Goal: Task Accomplishment & Management: Manage account settings

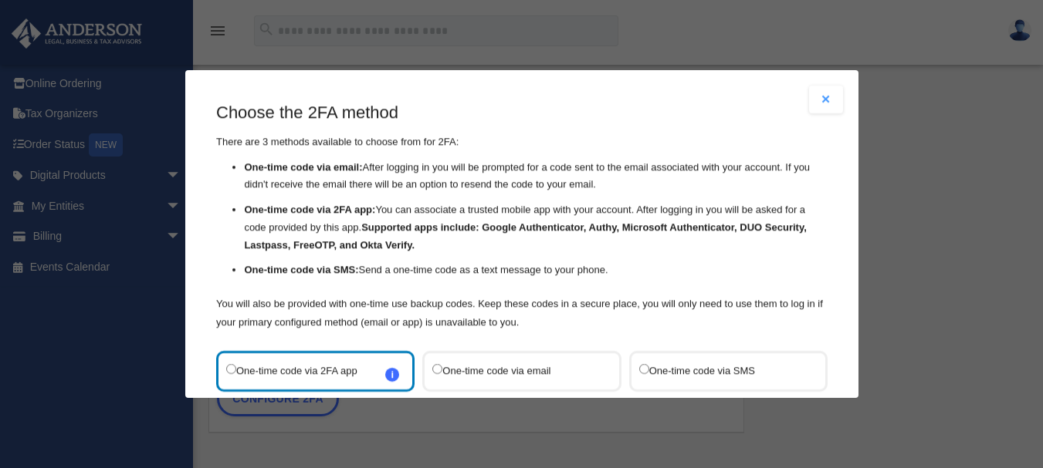
click at [367, 372] on label "One-time code via 2FA app i Refer to the guide on how to set up 2FA apps for mo…" at bounding box center [307, 371] width 163 height 21
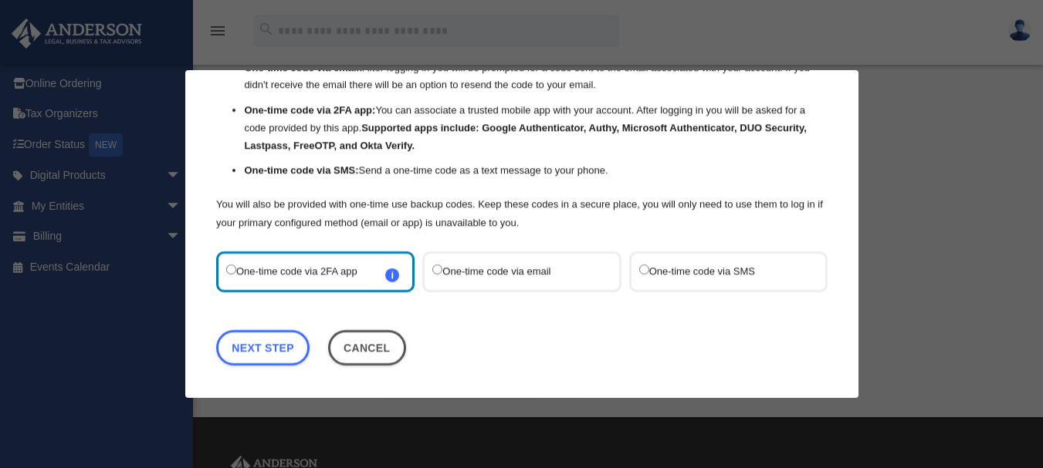
scroll to position [96, 0]
click at [249, 353] on link "Next Step" at bounding box center [262, 347] width 93 height 35
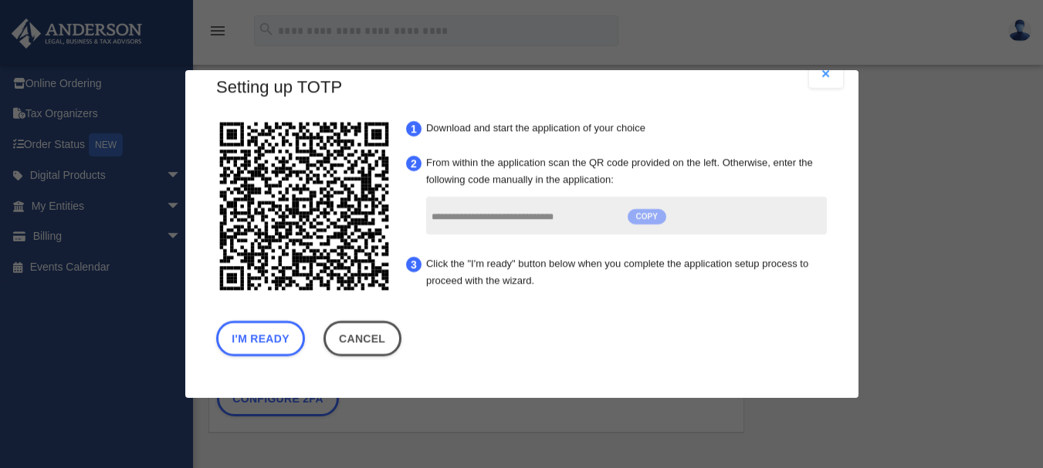
scroll to position [23, 0]
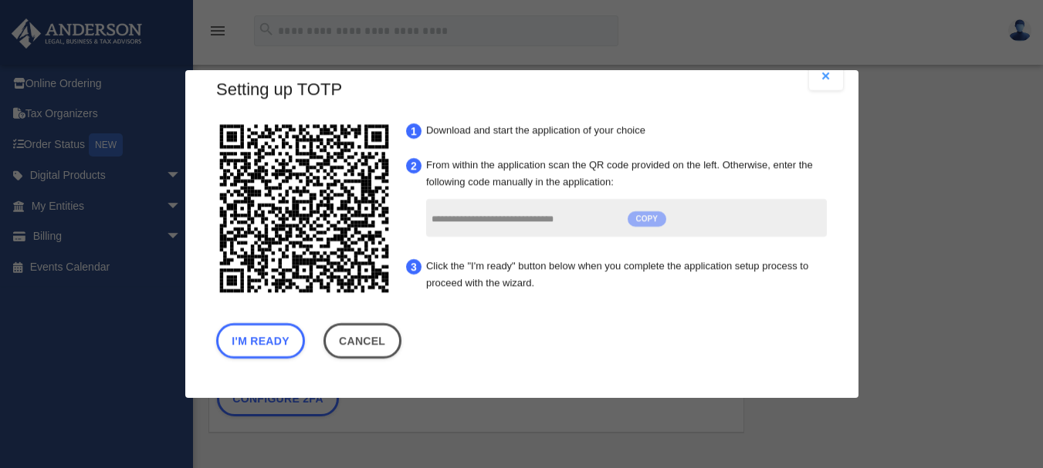
click at [644, 223] on span "COPY" at bounding box center [646, 218] width 39 height 15
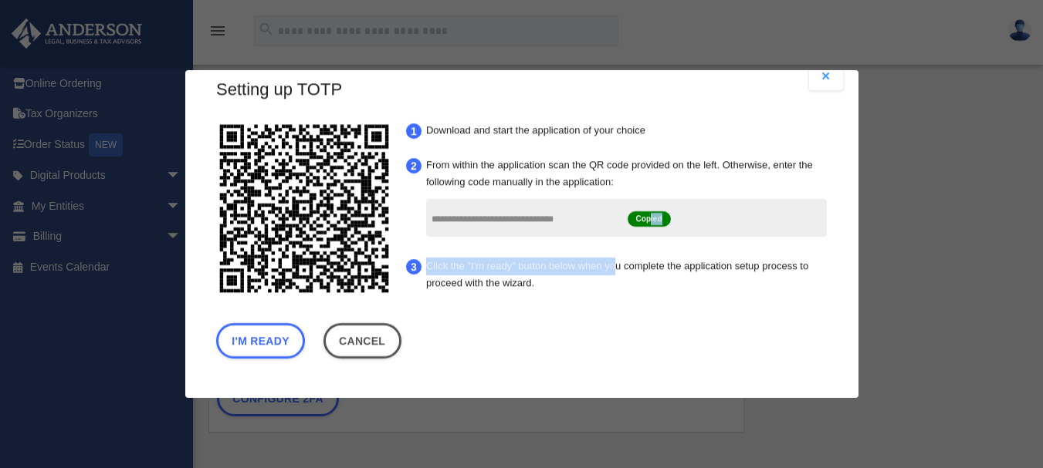
drag, startPoint x: 647, startPoint y: 228, endPoint x: 613, endPoint y: 249, distance: 40.2
click at [613, 249] on ol "**********" at bounding box center [617, 207] width 428 height 180
click at [280, 333] on button "I'm Ready" at bounding box center [260, 340] width 89 height 35
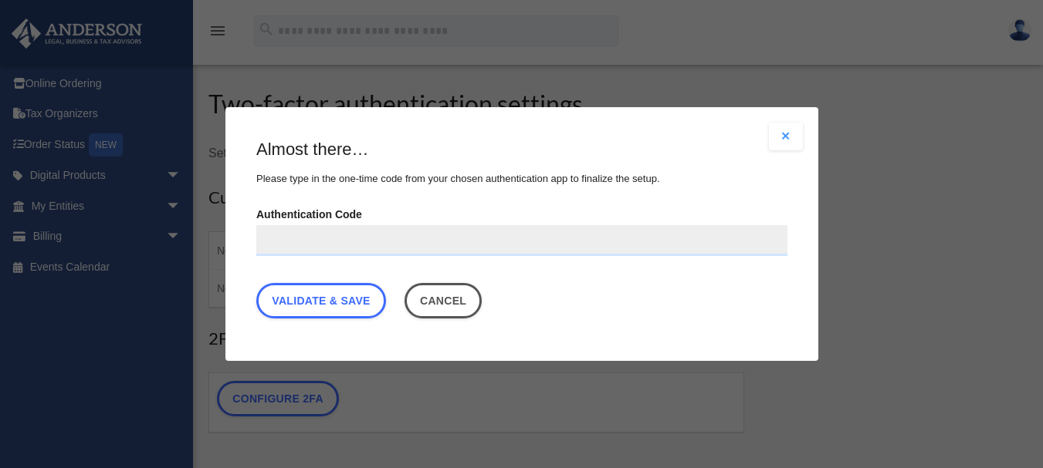
scroll to position [0, 0]
click at [303, 245] on input "Authentication Code" at bounding box center [521, 240] width 531 height 31
click at [282, 240] on input "Authentication Code" at bounding box center [521, 240] width 531 height 31
click at [284, 243] on input "Authentication Code" at bounding box center [521, 240] width 531 height 31
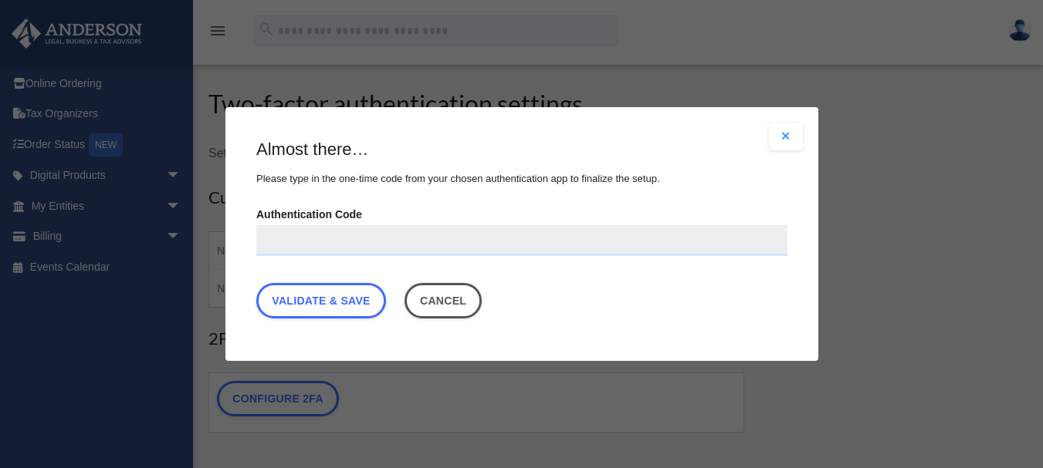
paste input "**********"
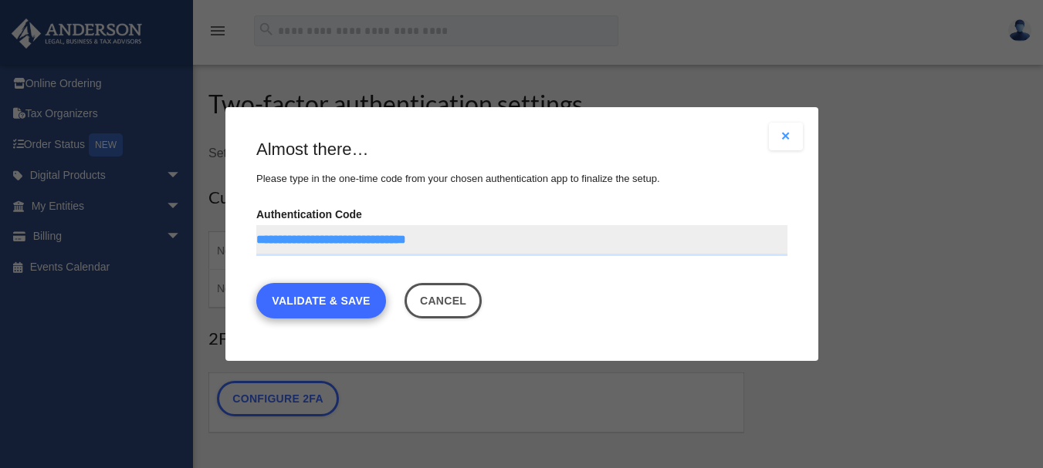
type input "**********"
click at [322, 299] on link "Validate & Save" at bounding box center [321, 300] width 130 height 35
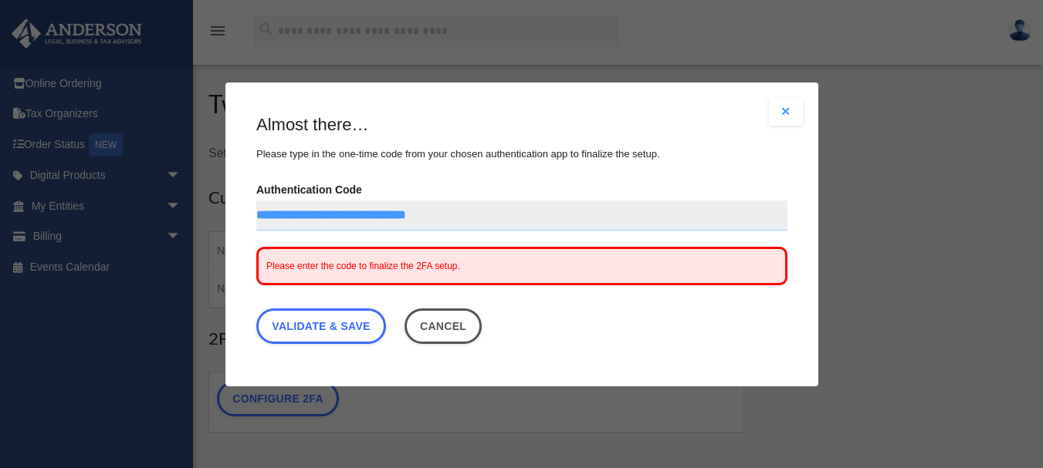
click at [495, 265] on div "Please enter the code to finalize the 2FA setup." at bounding box center [521, 265] width 531 height 39
click at [364, 260] on span "Please enter the code to finalize the 2FA setup." at bounding box center [363, 265] width 194 height 11
click at [319, 267] on span "Please enter the code to finalize the 2FA setup." at bounding box center [363, 265] width 194 height 11
click at [354, 263] on span "Please enter the code to finalize the 2FA setup." at bounding box center [363, 265] width 194 height 11
click at [326, 322] on link "Validate & Save" at bounding box center [321, 325] width 130 height 35
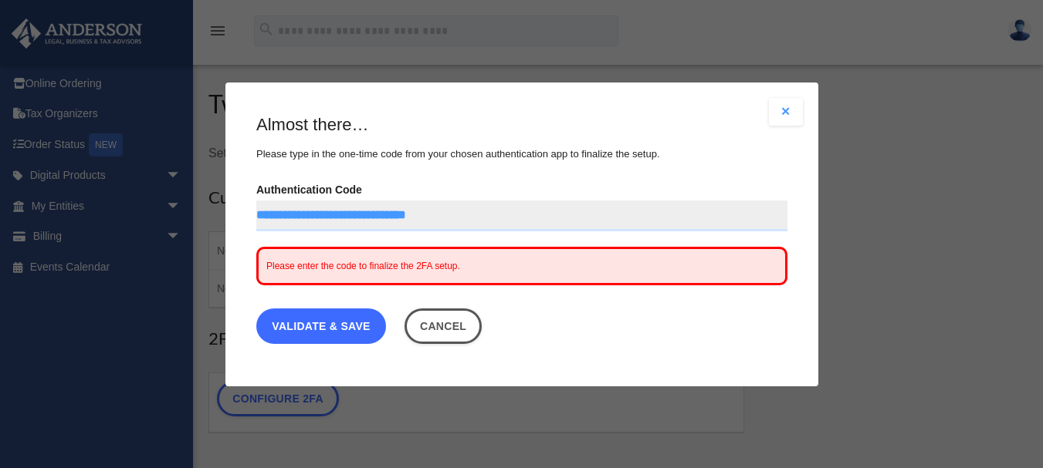
click at [339, 327] on link "Validate & Save" at bounding box center [321, 325] width 130 height 35
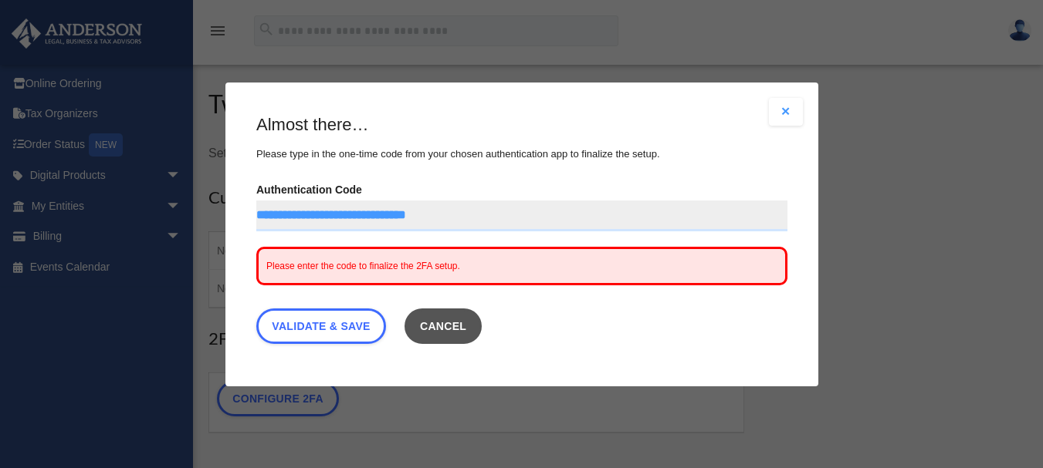
click at [458, 317] on button "Cancel" at bounding box center [443, 325] width 78 height 35
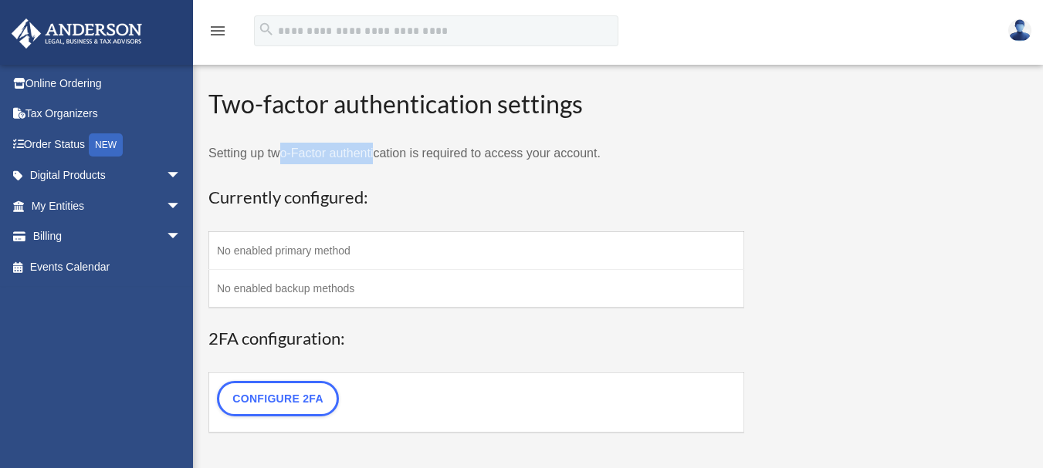
drag, startPoint x: 280, startPoint y: 134, endPoint x: 377, endPoint y: 145, distance: 97.1
click at [377, 145] on form "Two-factor authentication settings Setting up two-Factor authentication is requ…" at bounding box center [476, 260] width 536 height 347
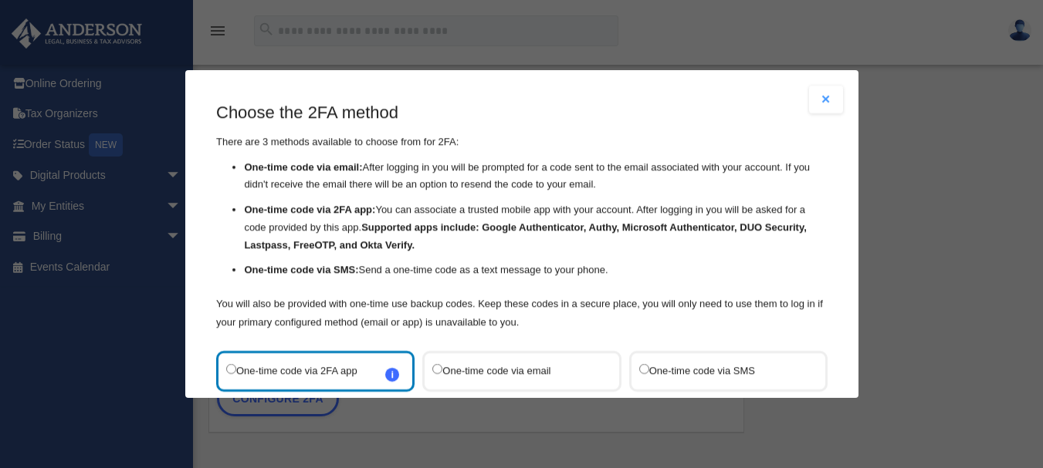
click at [489, 365] on label "One-time code via email" at bounding box center [513, 371] width 163 height 21
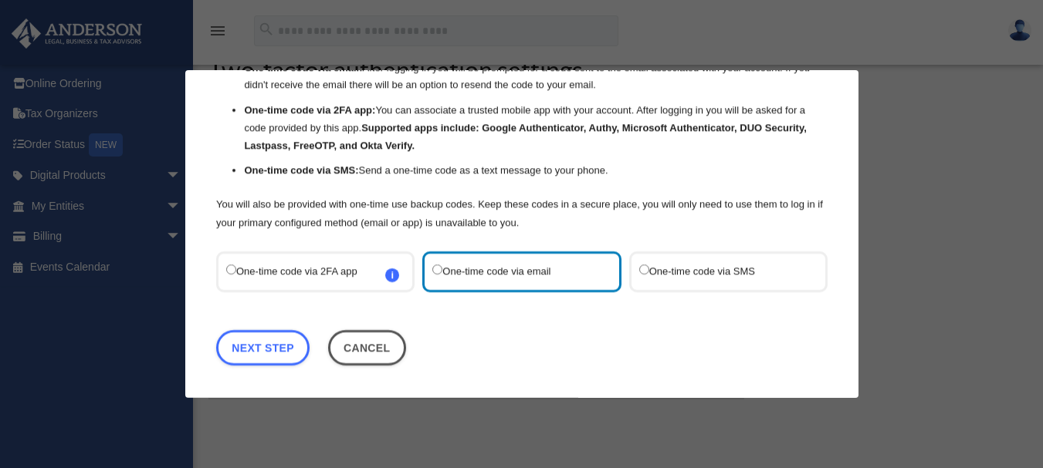
scroll to position [35, 0]
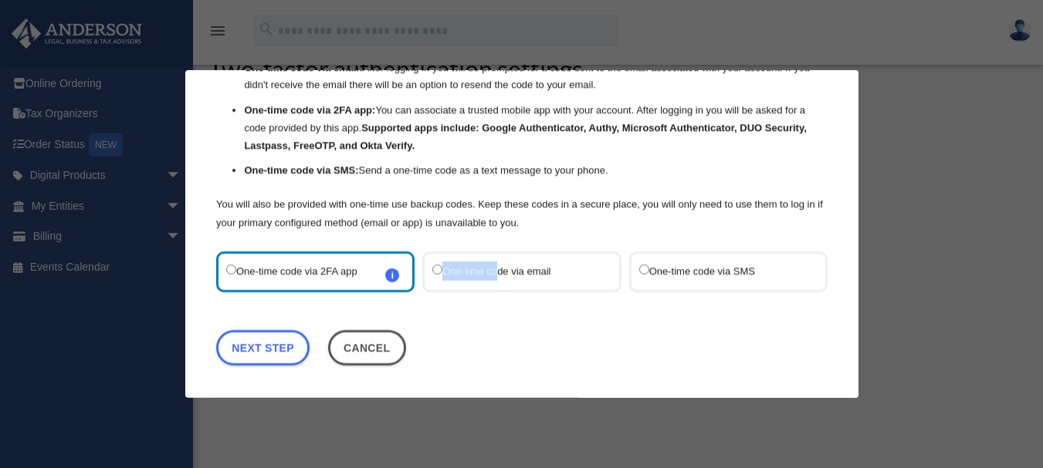
drag, startPoint x: 419, startPoint y: 286, endPoint x: 463, endPoint y: 279, distance: 44.4
click at [463, 279] on div "One-time code via email" at bounding box center [521, 272] width 198 height 41
click at [475, 275] on label "One-time code via email" at bounding box center [513, 272] width 163 height 21
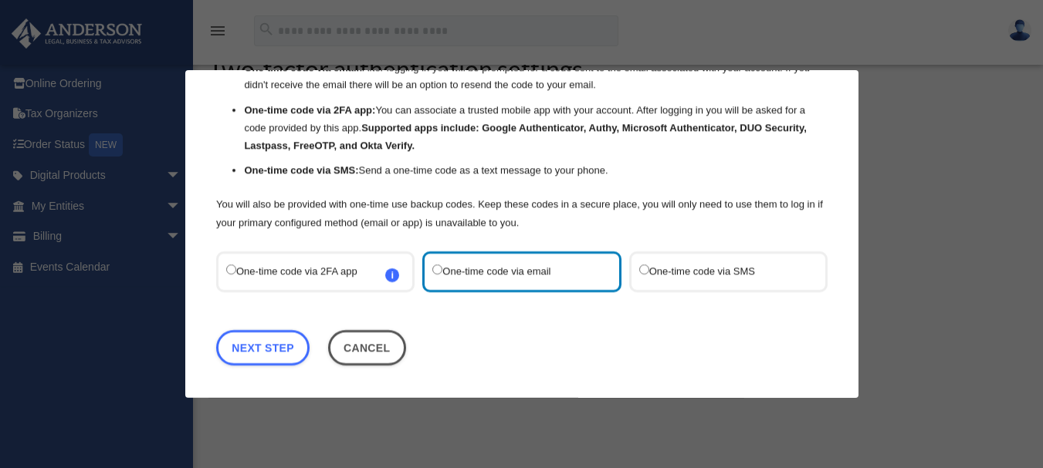
drag, startPoint x: 423, startPoint y: 311, endPoint x: 380, endPoint y: 242, distance: 81.4
click at [380, 242] on div "Choose the 2FA method There are 3 methods available to choose from for 2FA: One…" at bounding box center [521, 188] width 611 height 372
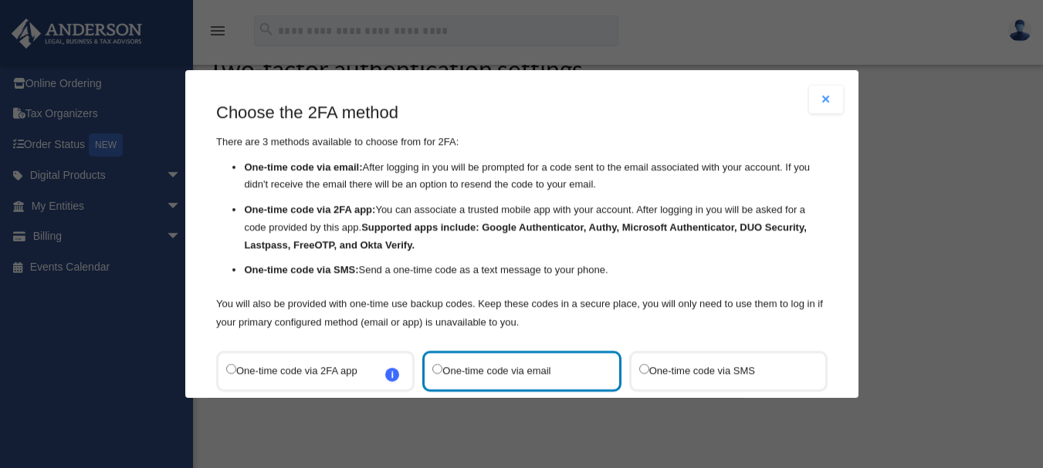
click at [637, 334] on div "Choose the 2FA method There are 3 methods available to choose from for 2FA: One…" at bounding box center [521, 287] width 611 height 372
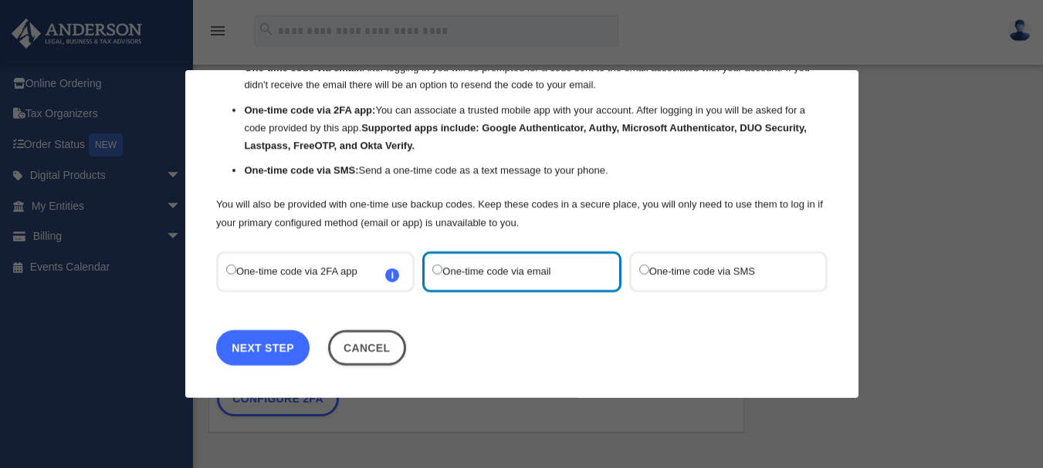
click at [289, 346] on link "Next Step" at bounding box center [262, 347] width 93 height 35
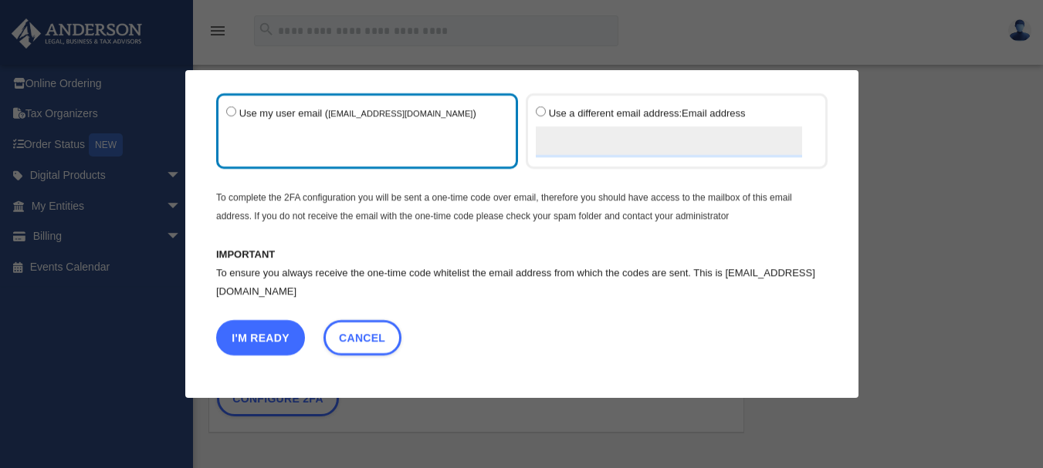
click at [253, 333] on button "I'm Ready" at bounding box center [260, 337] width 89 height 35
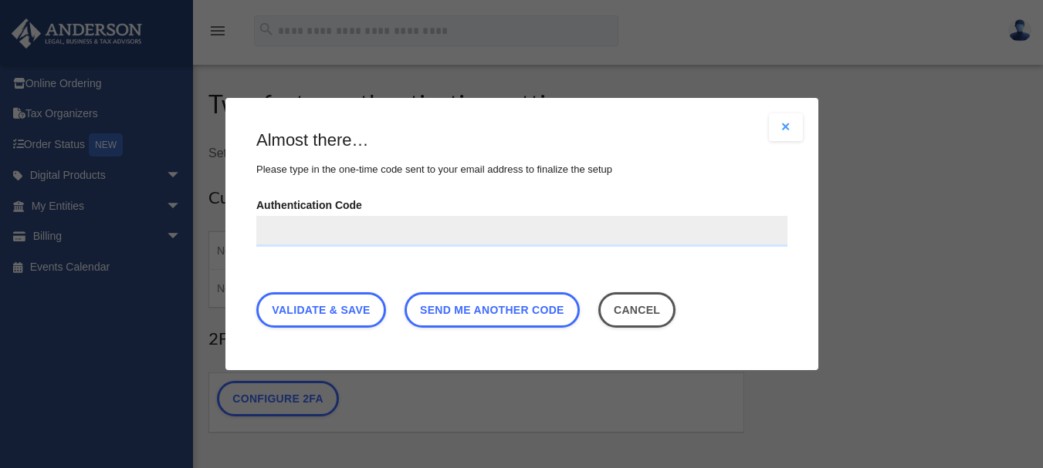
scroll to position [0, 0]
click at [366, 220] on input "Authentication Code" at bounding box center [521, 231] width 531 height 31
paste input "******"
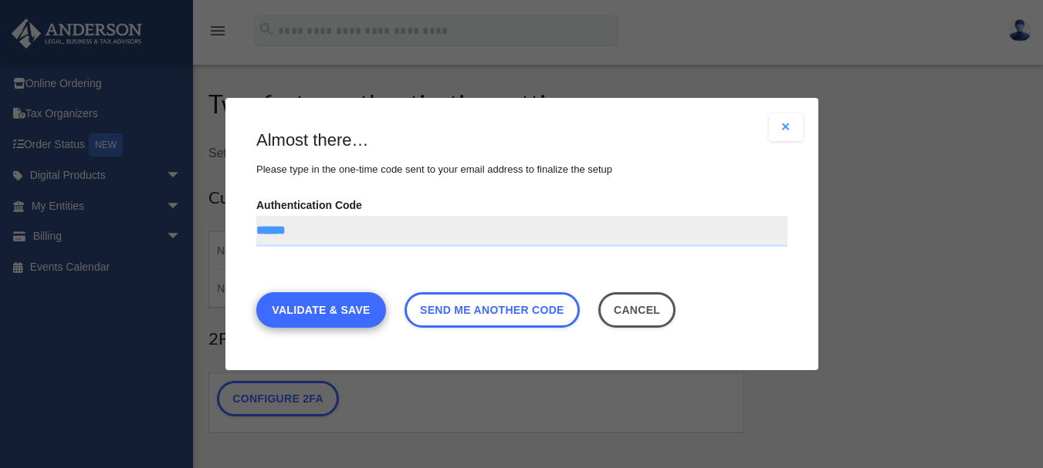
type input "******"
click at [347, 312] on link "Validate & Save" at bounding box center [321, 309] width 130 height 35
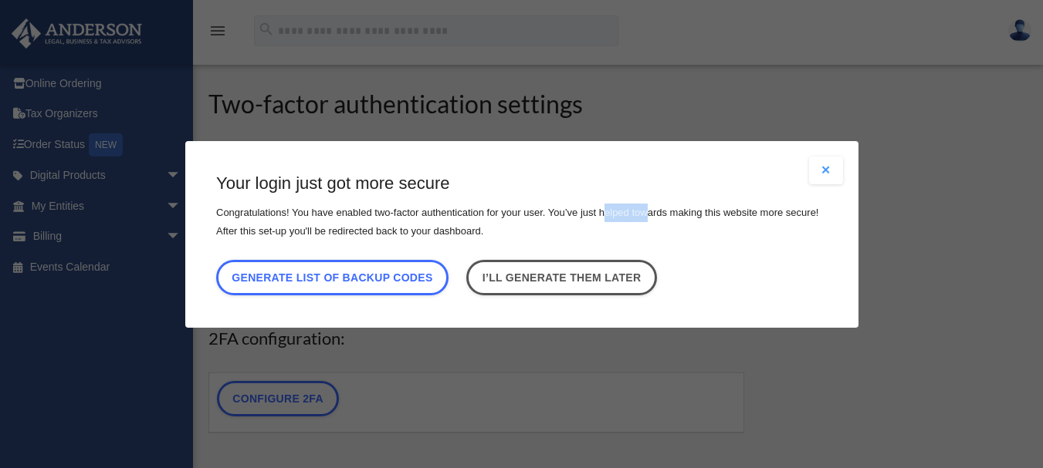
drag, startPoint x: 604, startPoint y: 209, endPoint x: 667, endPoint y: 215, distance: 62.8
click at [667, 215] on p "Congratulations! You have enabled two-factor authentication for your user. You’…" at bounding box center [521, 221] width 611 height 37
click at [716, 182] on h3 "Your login just got more secure" at bounding box center [521, 184] width 611 height 24
drag, startPoint x: 316, startPoint y: 235, endPoint x: 353, endPoint y: 236, distance: 36.3
click at [353, 236] on p "Congratulations! You have enabled two-factor authentication for your user. You’…" at bounding box center [521, 221] width 611 height 37
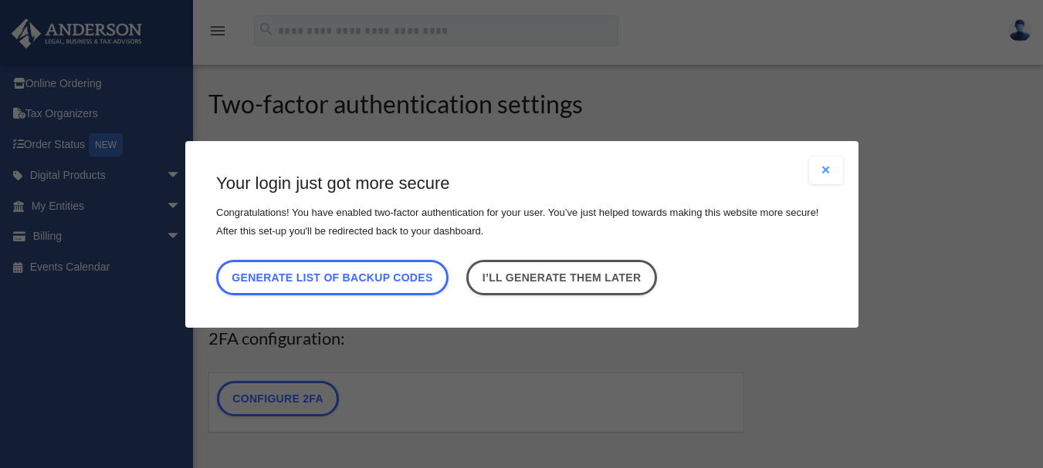
click at [518, 227] on p "Congratulations! You have enabled two-factor authentication for your user. You’…" at bounding box center [521, 221] width 611 height 37
click at [328, 303] on div "Are you sure? Any unsaved changes will be lost! Yes No Choose the 2FA method Th…" at bounding box center [521, 234] width 673 height 187
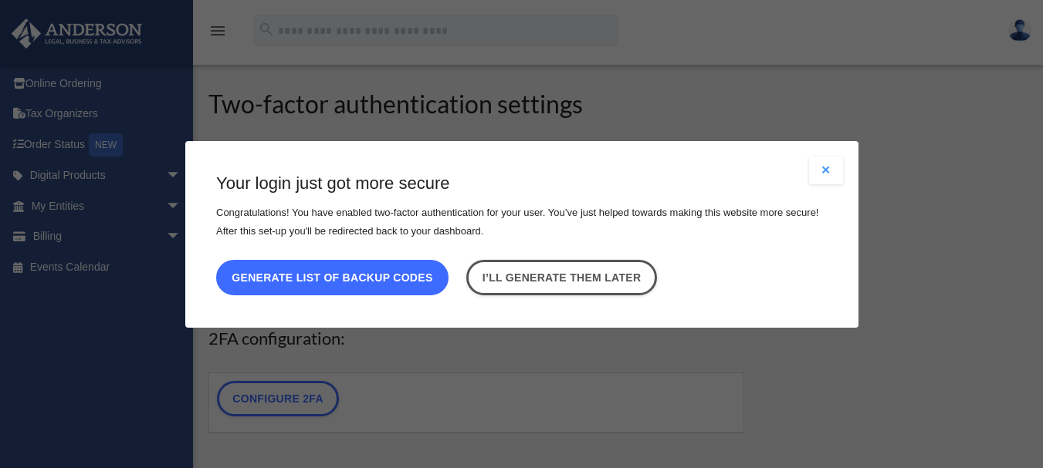
click at [329, 278] on button "Generate list of backup codes" at bounding box center [332, 276] width 232 height 35
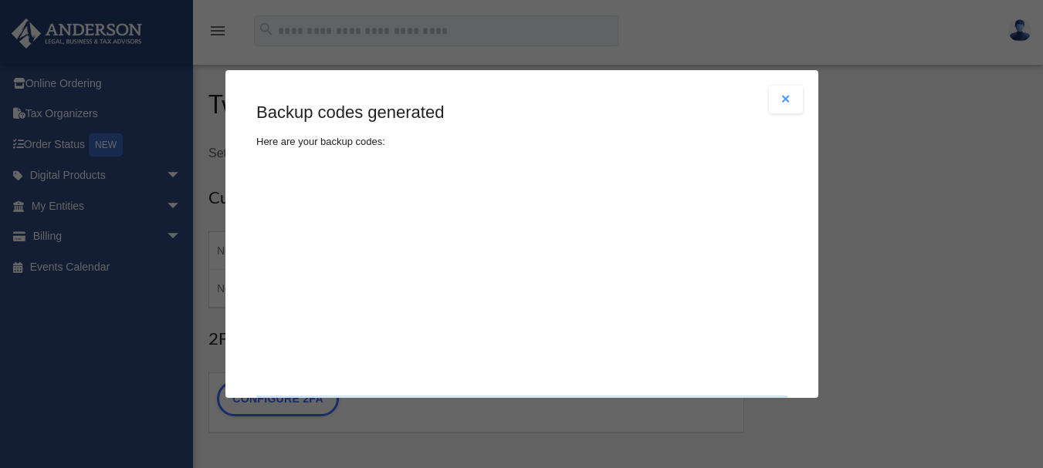
type textarea "**********"
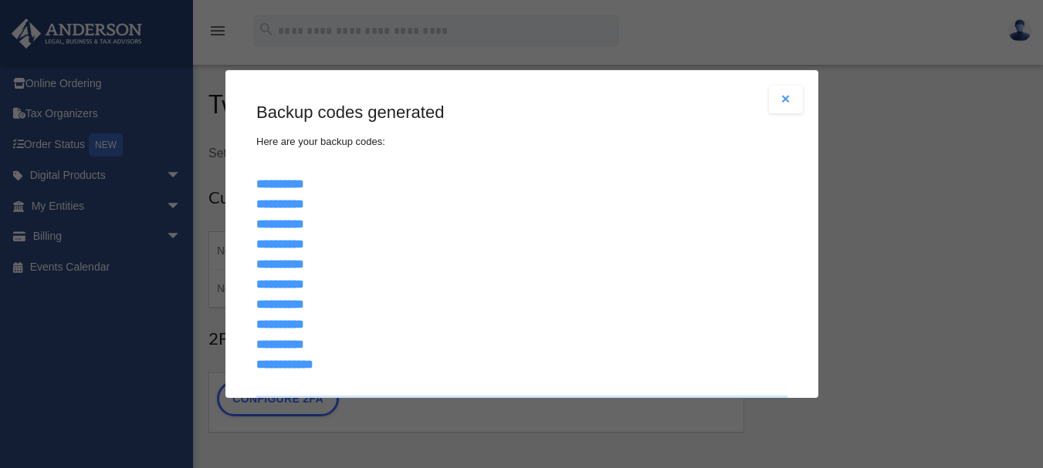
click at [395, 151] on div "**********" at bounding box center [521, 281] width 531 height 360
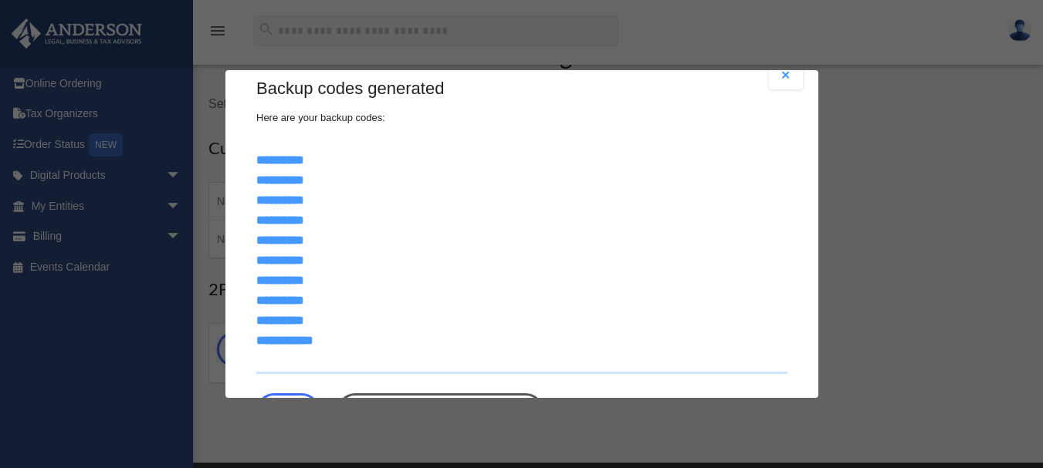
scroll to position [87, 0]
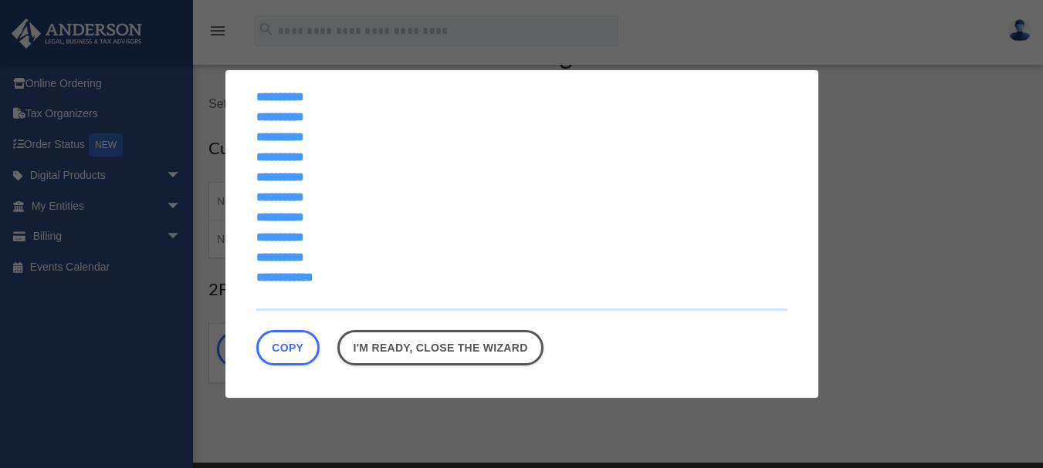
click at [430, 196] on textarea "**********" at bounding box center [521, 195] width 531 height 232
click at [308, 343] on button "Copy" at bounding box center [287, 347] width 63 height 35
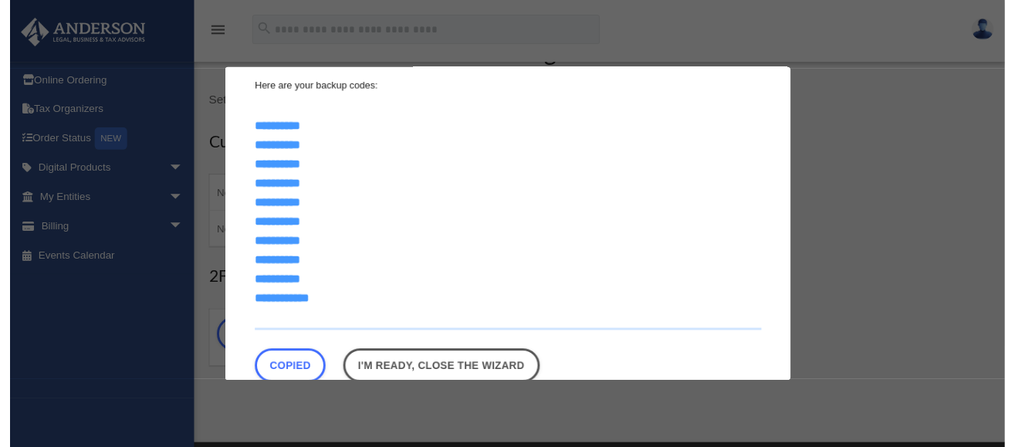
scroll to position [48, 0]
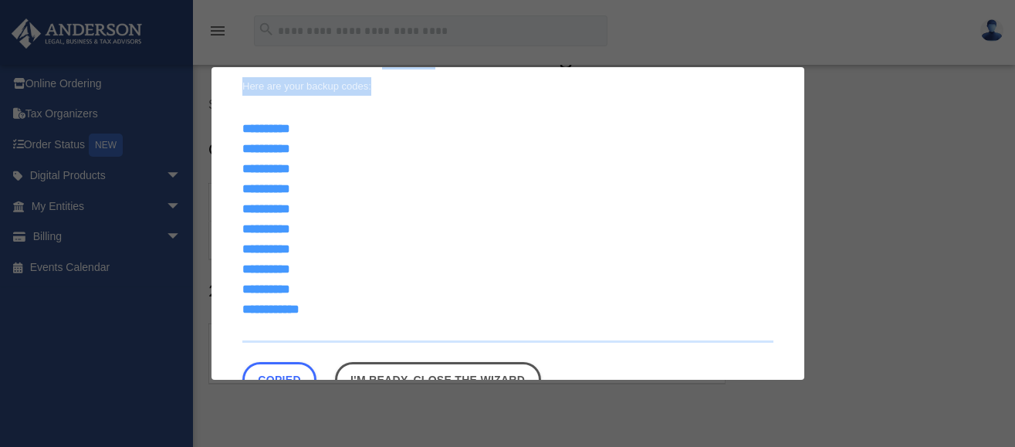
drag, startPoint x: 380, startPoint y: 47, endPoint x: 670, endPoint y: 127, distance: 301.1
click at [670, 127] on div "Are you sure? Any unsaved changes will be lost! Yes No Choose the 2FA method Th…" at bounding box center [507, 223] width 1015 height 447
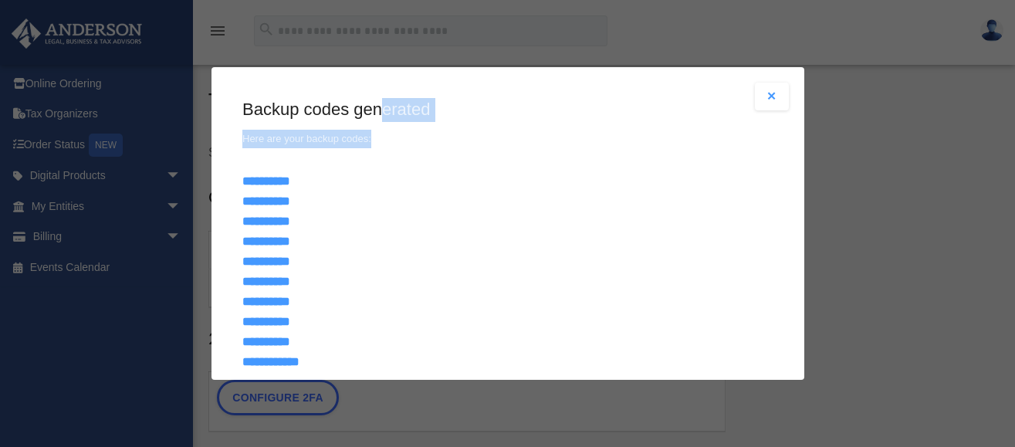
scroll to position [103, 0]
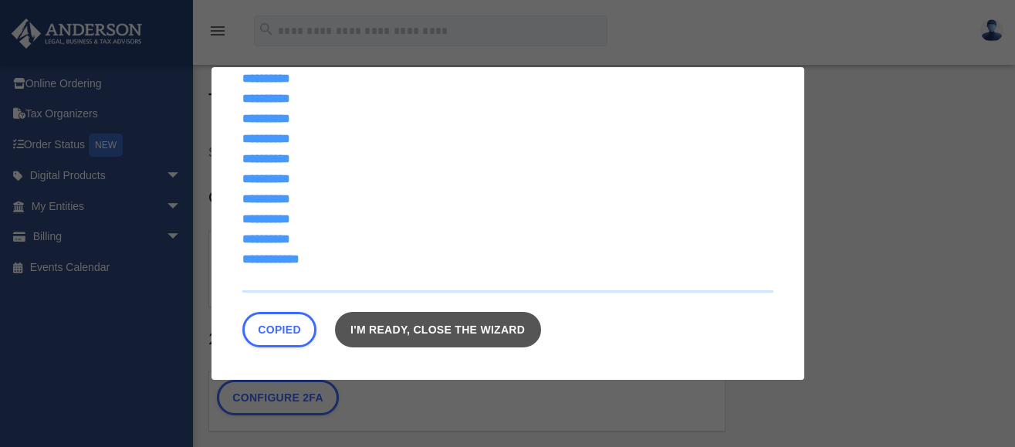
click at [482, 337] on link "I'm ready, close the wizard" at bounding box center [437, 329] width 206 height 35
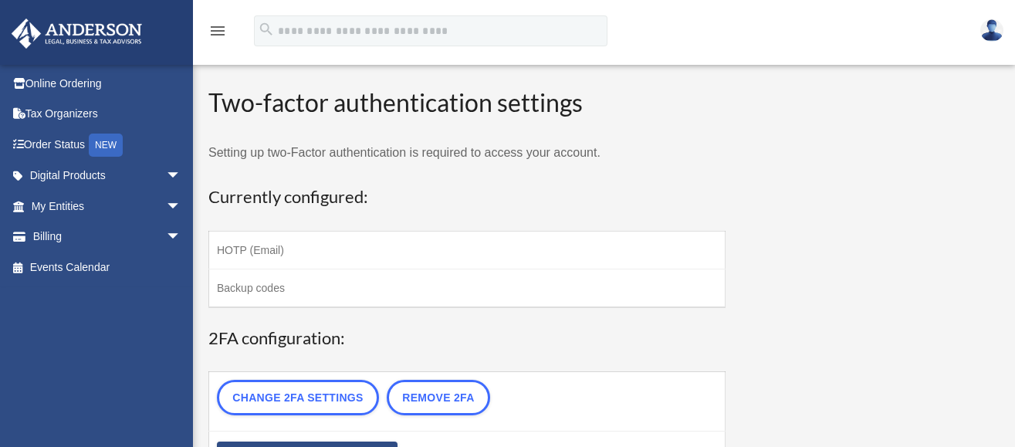
click at [987, 31] on img at bounding box center [991, 30] width 23 height 22
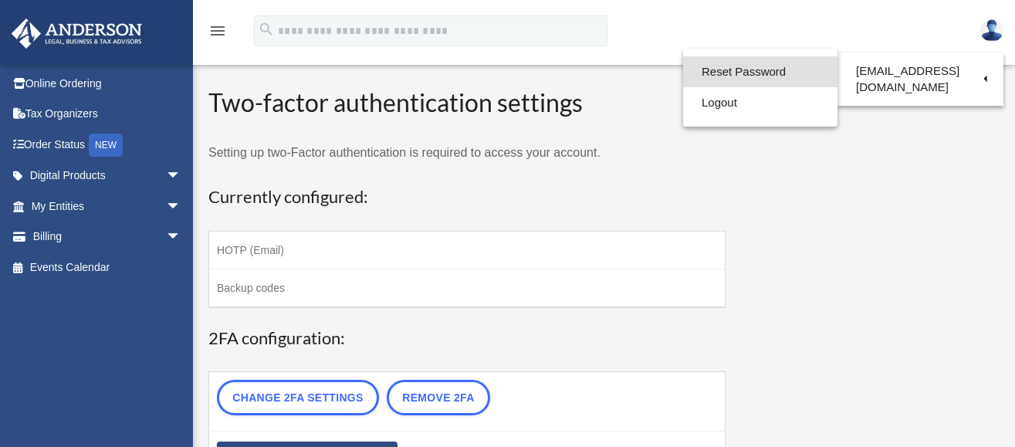
click at [772, 66] on link "Reset Password" at bounding box center [760, 72] width 154 height 32
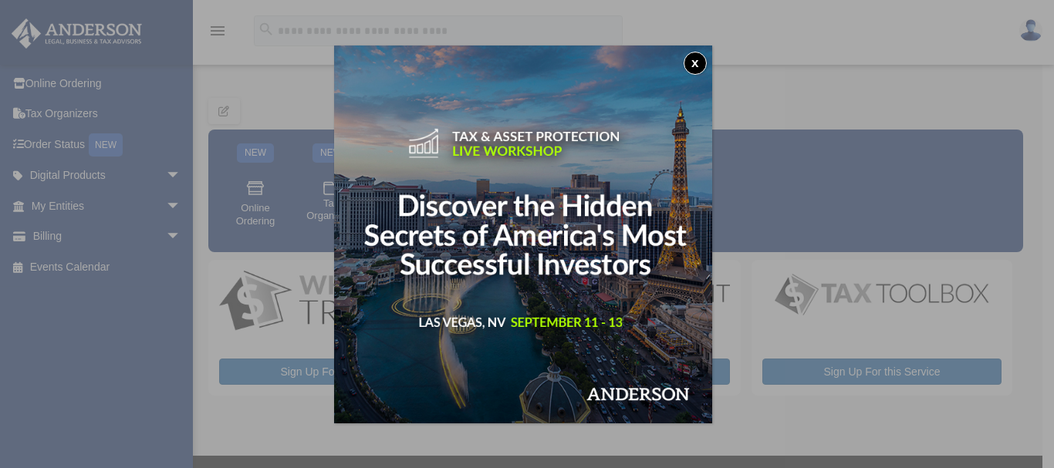
click at [702, 66] on button "x" at bounding box center [695, 63] width 23 height 23
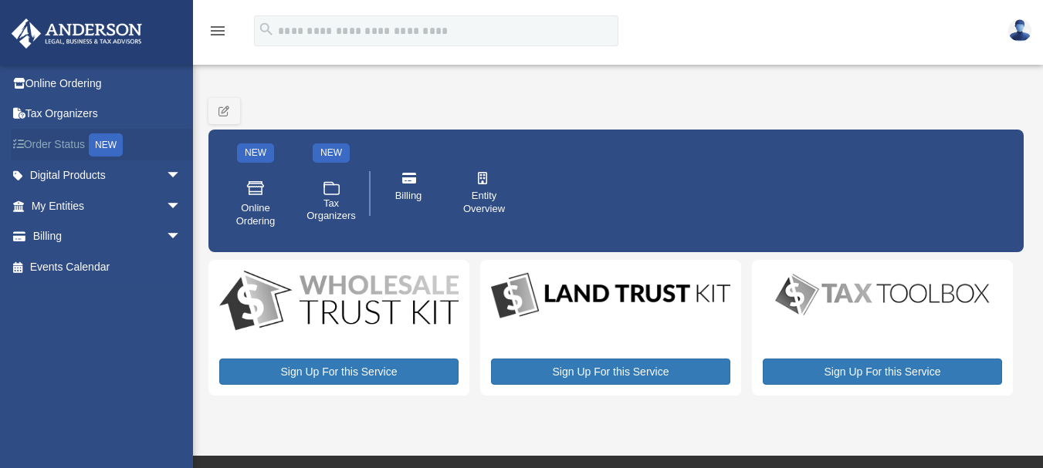
click at [151, 144] on link "Order Status NEW" at bounding box center [108, 145] width 194 height 32
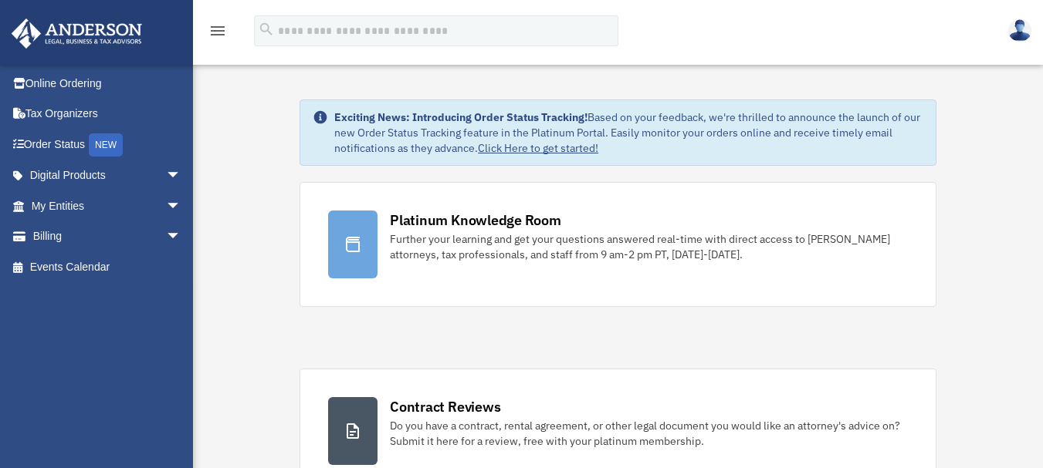
click at [220, 29] on icon "menu" at bounding box center [217, 31] width 19 height 19
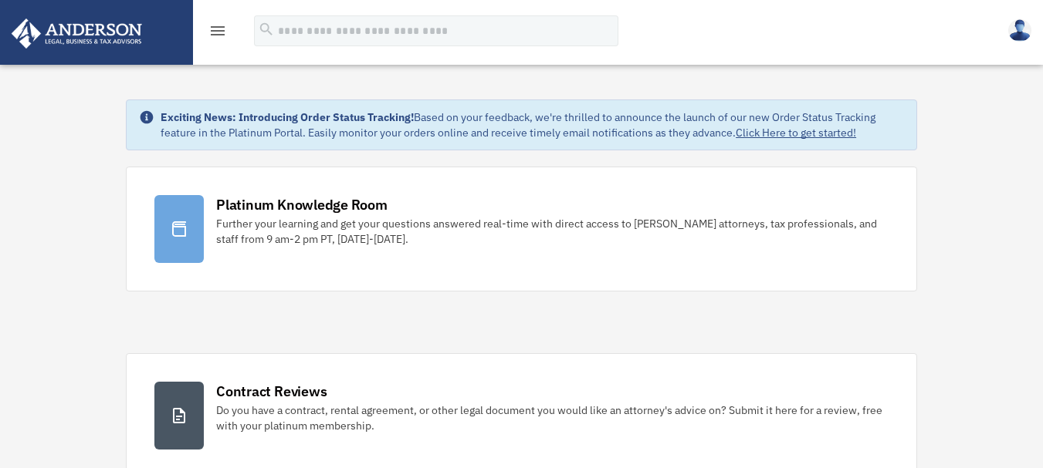
click at [220, 29] on icon "menu" at bounding box center [217, 31] width 19 height 19
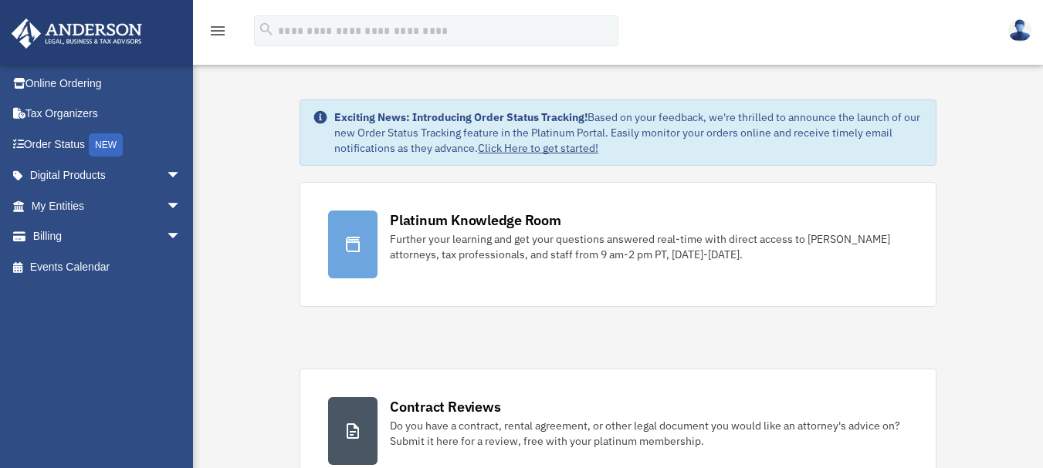
click at [1019, 35] on img at bounding box center [1019, 30] width 23 height 22
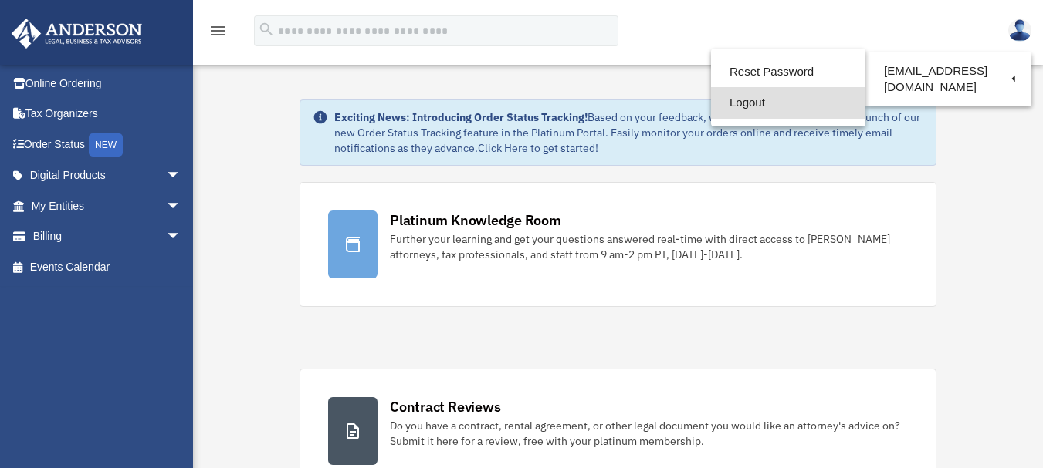
click at [791, 104] on link "Logout" at bounding box center [788, 103] width 154 height 32
